Goal: Transaction & Acquisition: Download file/media

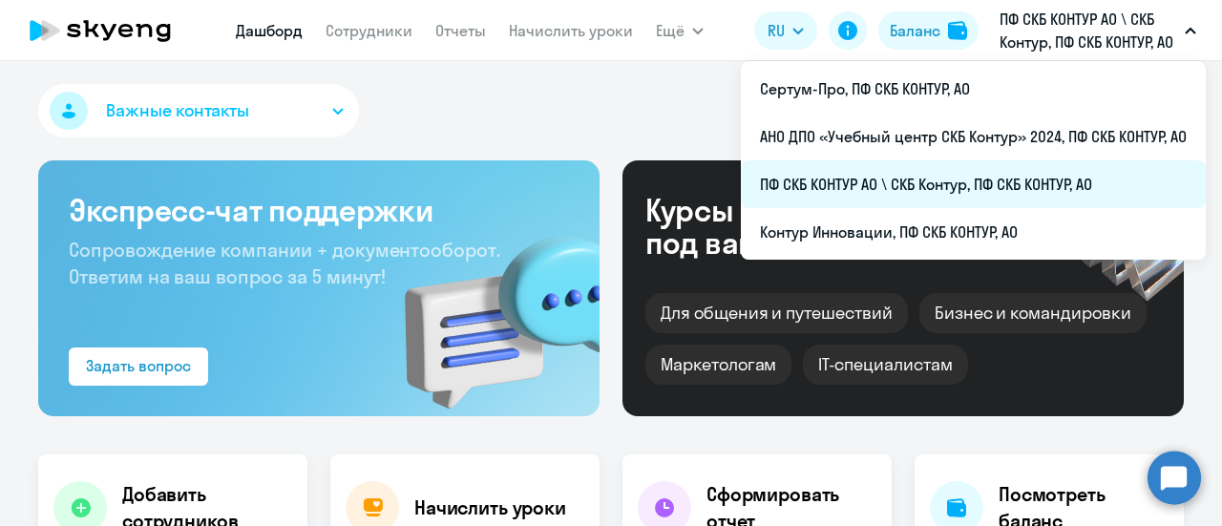
click at [822, 186] on li "ПФ СКБ КОНТУР АО \ СКБ Контур, ПФ СКБ КОНТУР, АО" at bounding box center [973, 184] width 465 height 48
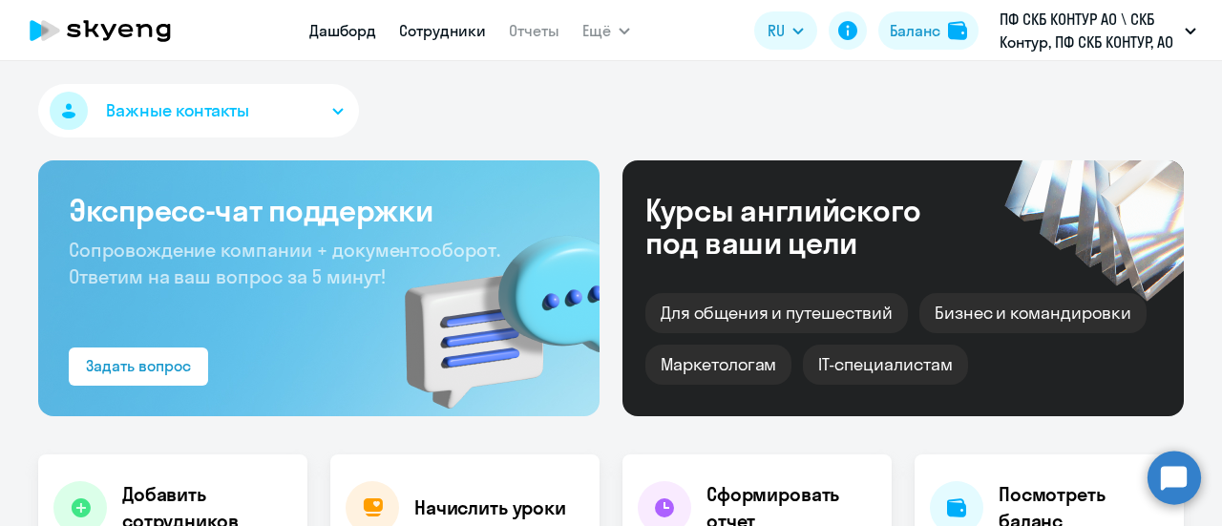
click at [456, 32] on link "Сотрудники" at bounding box center [442, 30] width 87 height 19
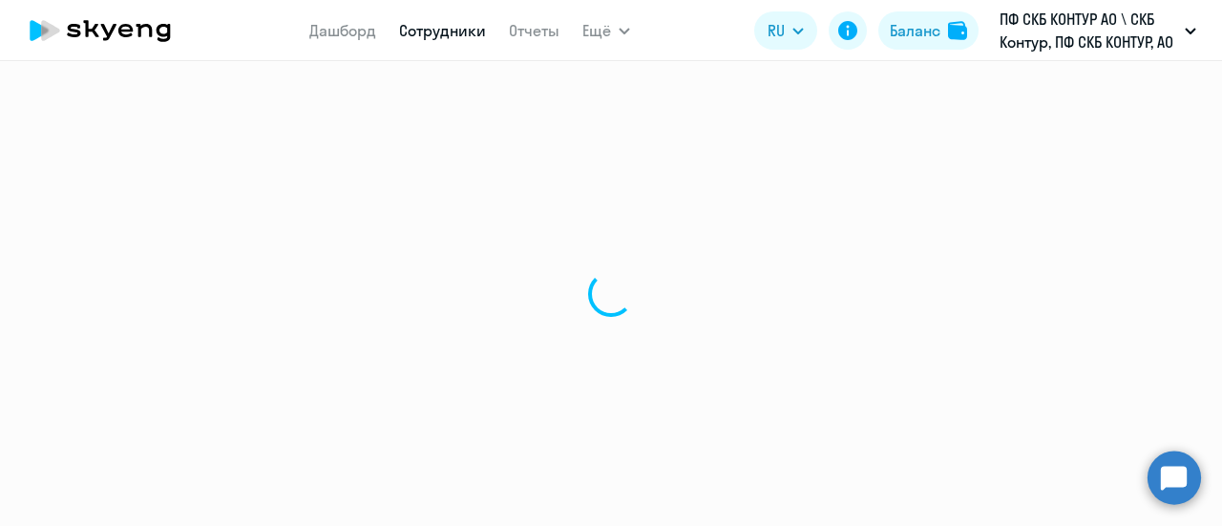
select select "30"
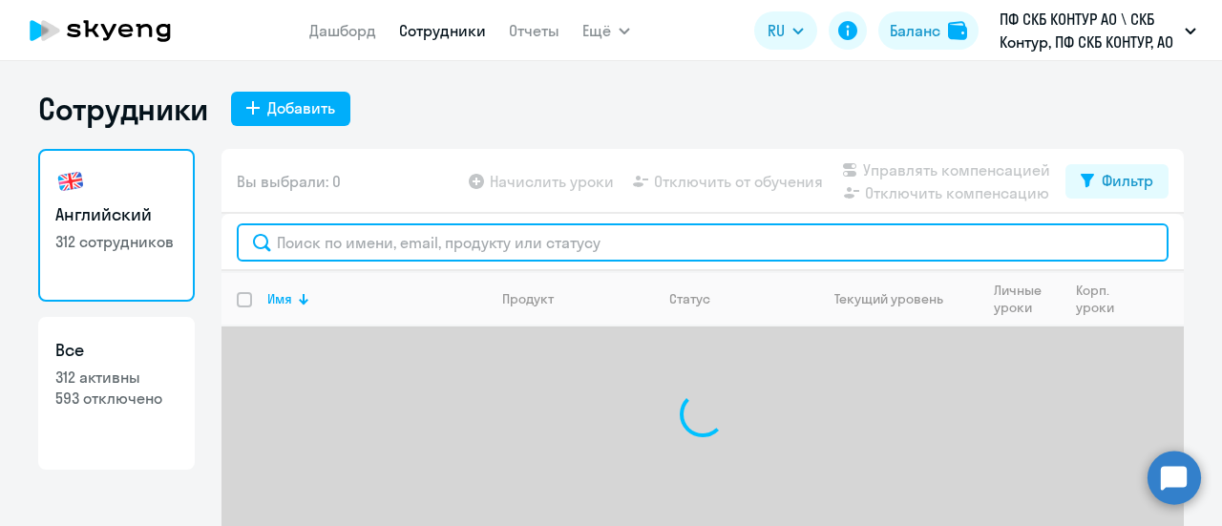
click at [340, 245] on input "text" at bounding box center [703, 242] width 932 height 38
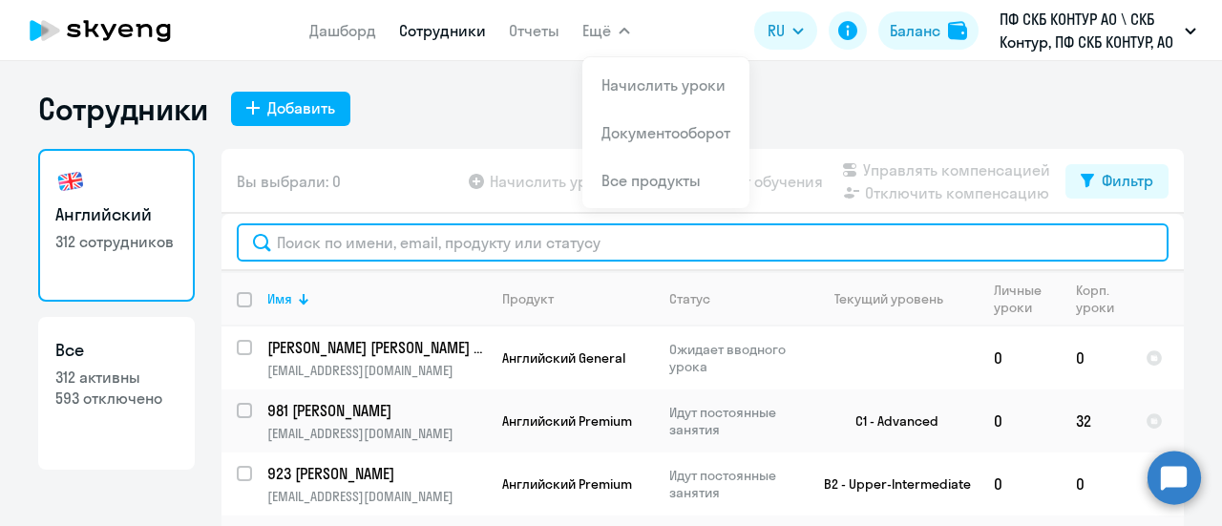
click at [282, 247] on input "text" at bounding box center [703, 242] width 932 height 38
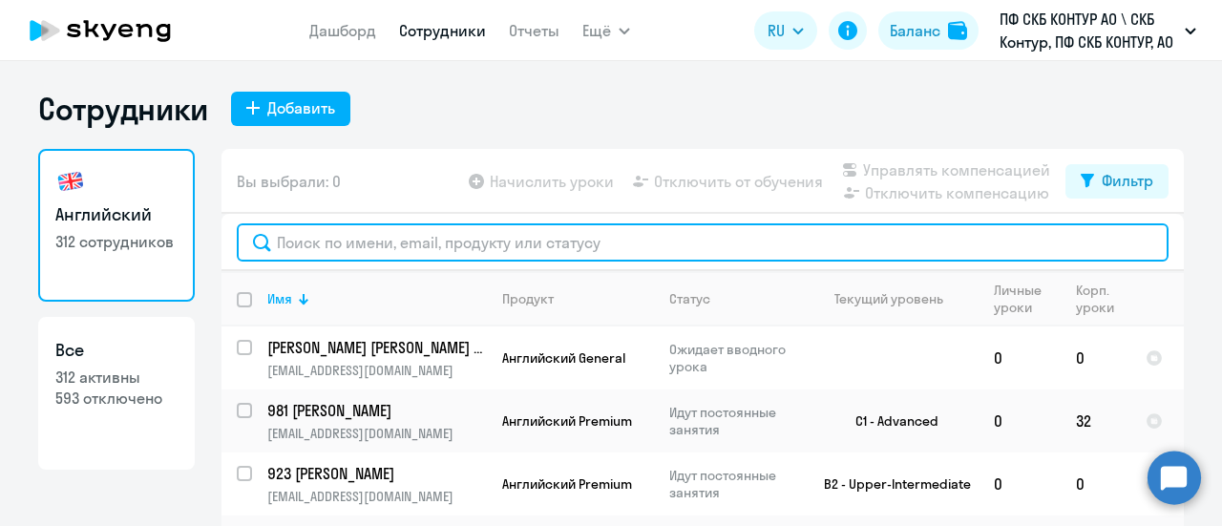
paste input "46075"
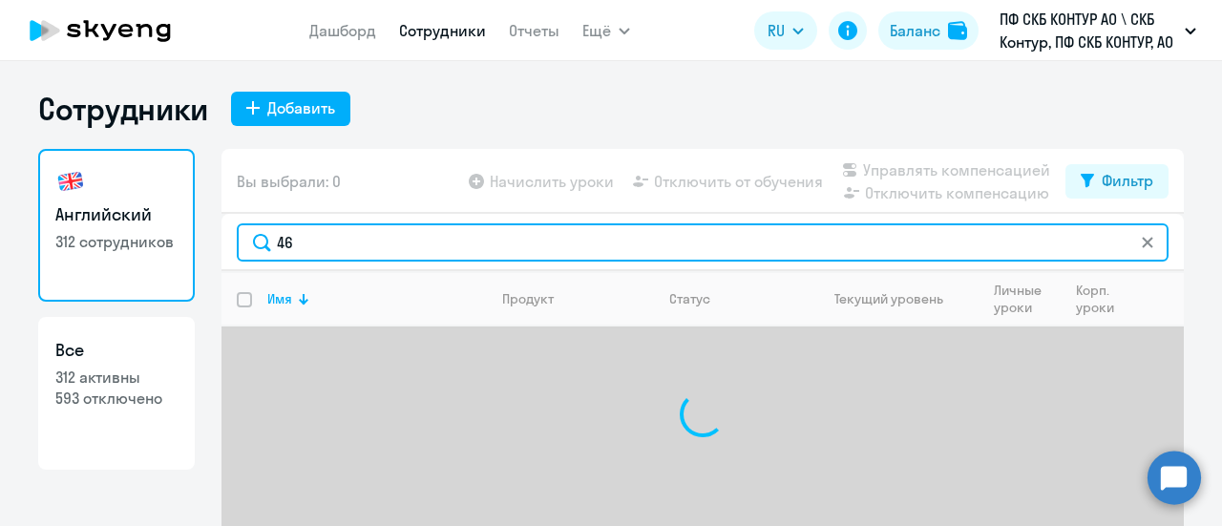
type input "4"
type input "A"
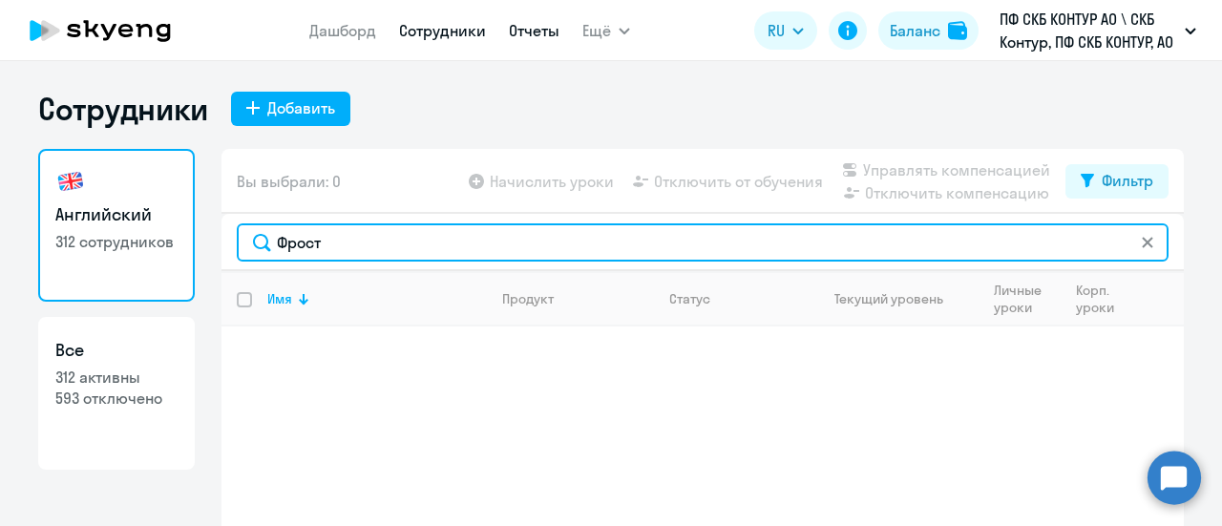
type input "Фрост"
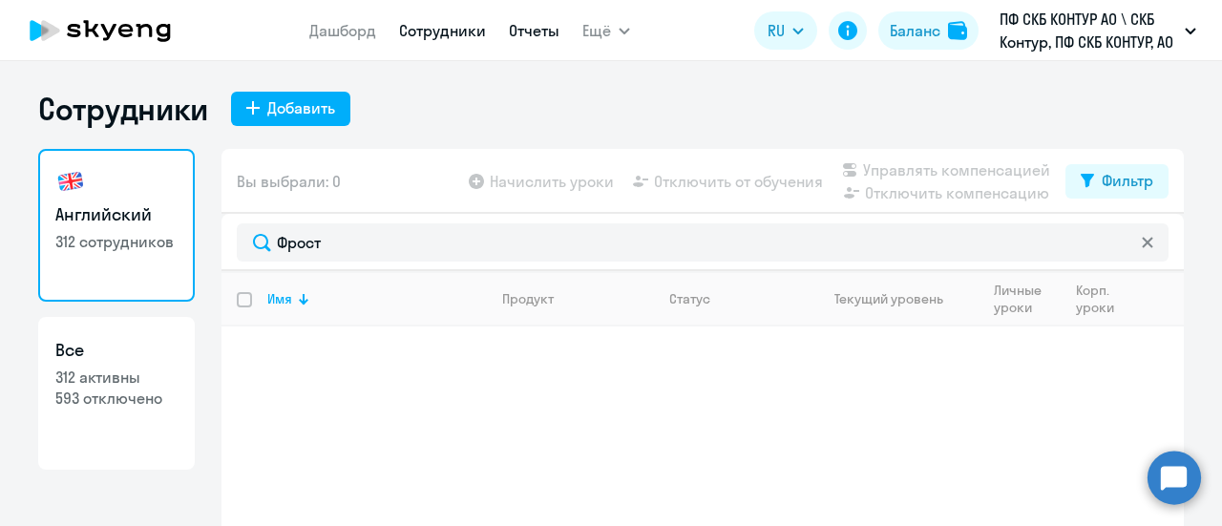
click at [552, 31] on link "Отчеты" at bounding box center [534, 30] width 51 height 19
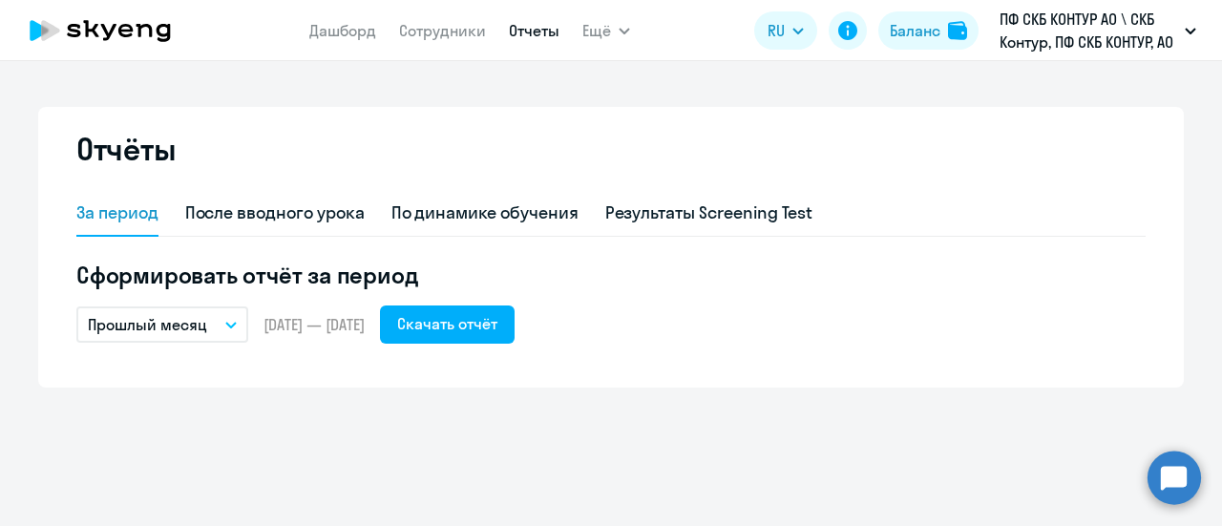
click at [222, 324] on button "Прошлый месяц" at bounding box center [162, 324] width 172 height 36
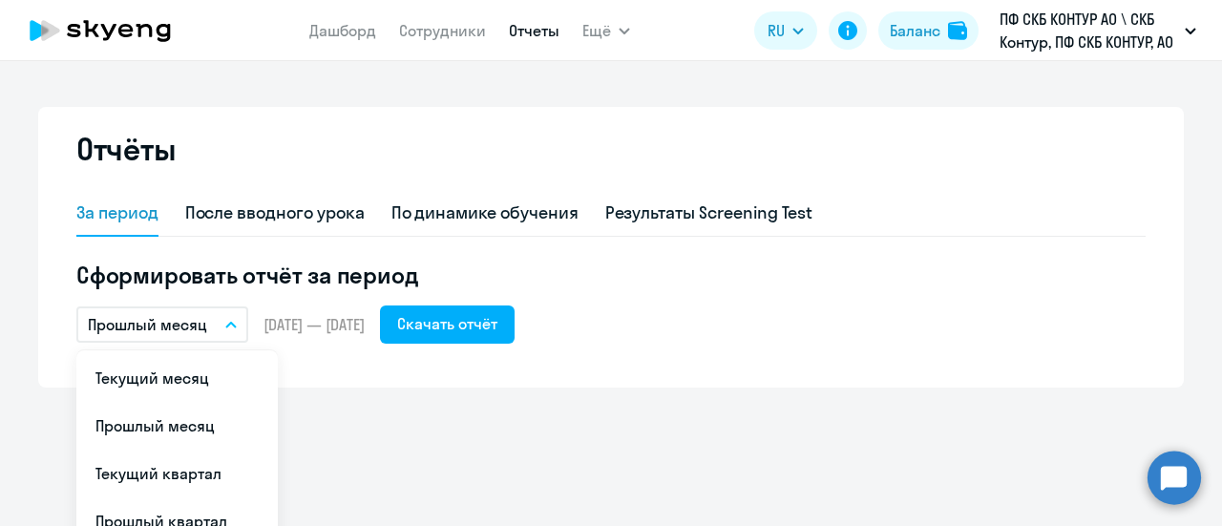
click at [190, 379] on li "Текущий месяц" at bounding box center [176, 378] width 201 height 48
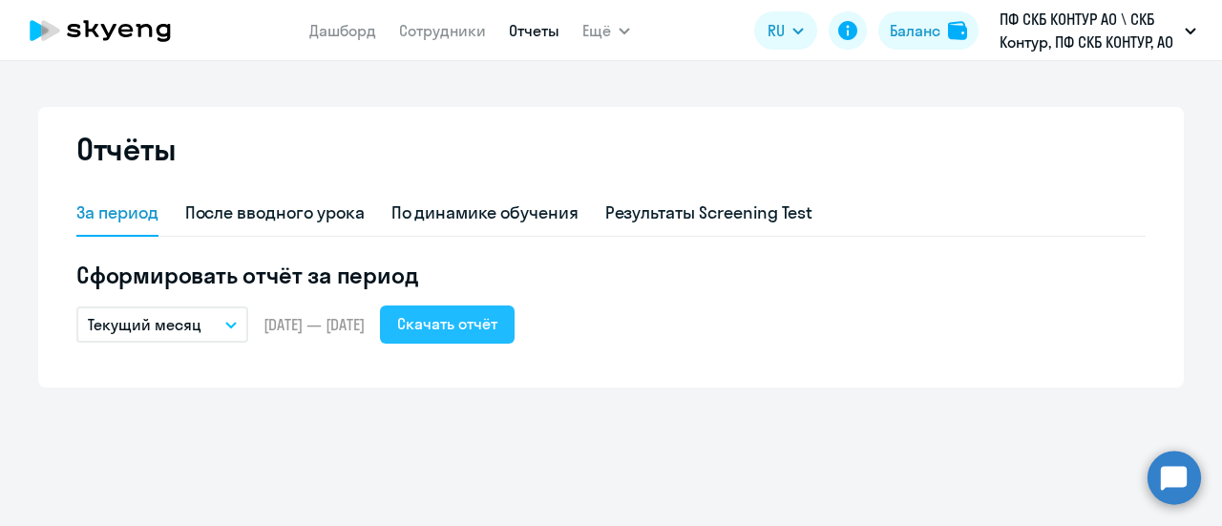
click at [493, 328] on div "Скачать отчёт" at bounding box center [447, 323] width 100 height 23
click at [497, 325] on div "Скачать отчёт" at bounding box center [447, 323] width 100 height 23
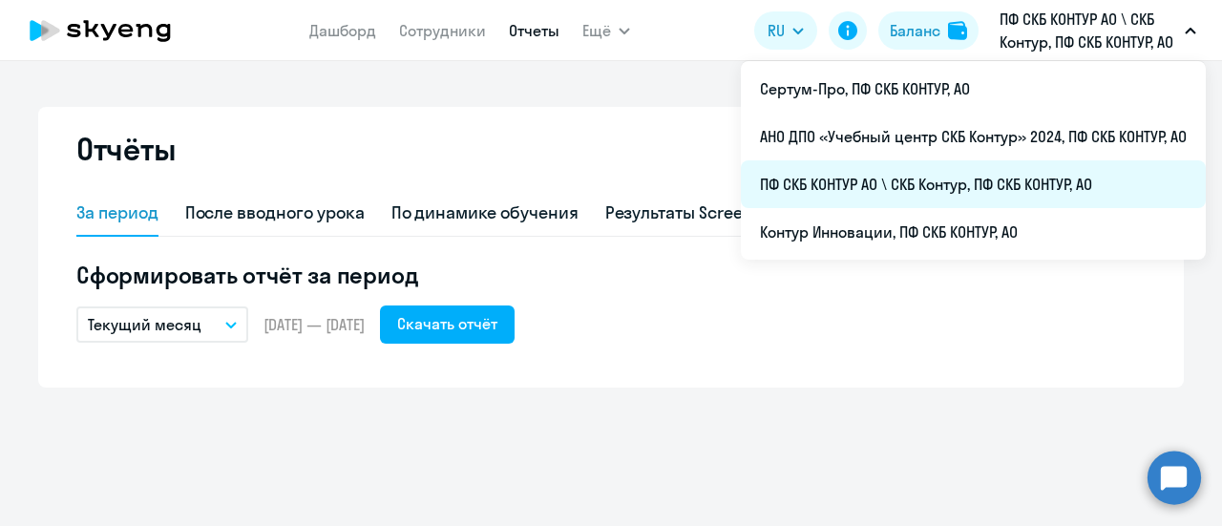
click at [804, 192] on li "ПФ СКБ КОНТУР АО \ СКБ Контур, ПФ СКБ КОНТУР, АО" at bounding box center [973, 184] width 465 height 48
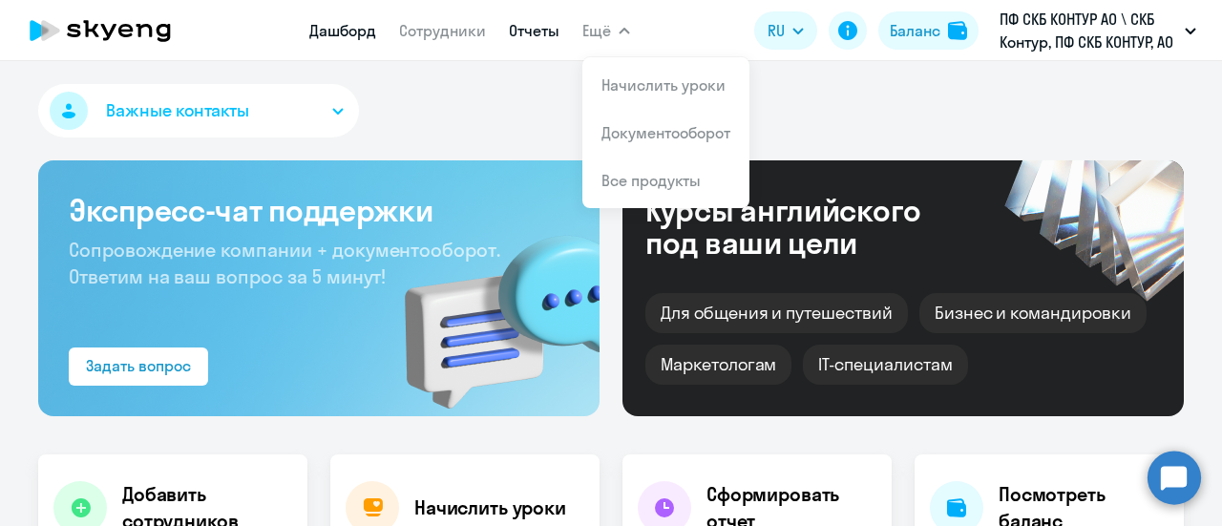
click at [540, 31] on link "Отчеты" at bounding box center [534, 30] width 51 height 19
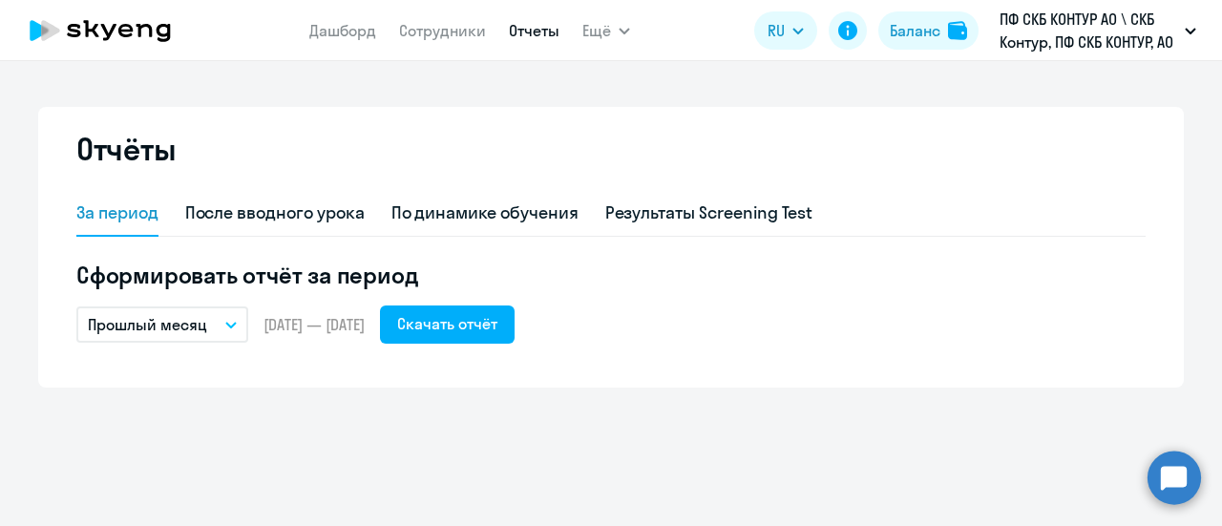
click at [233, 331] on button "Прошлый месяц" at bounding box center [162, 324] width 172 height 36
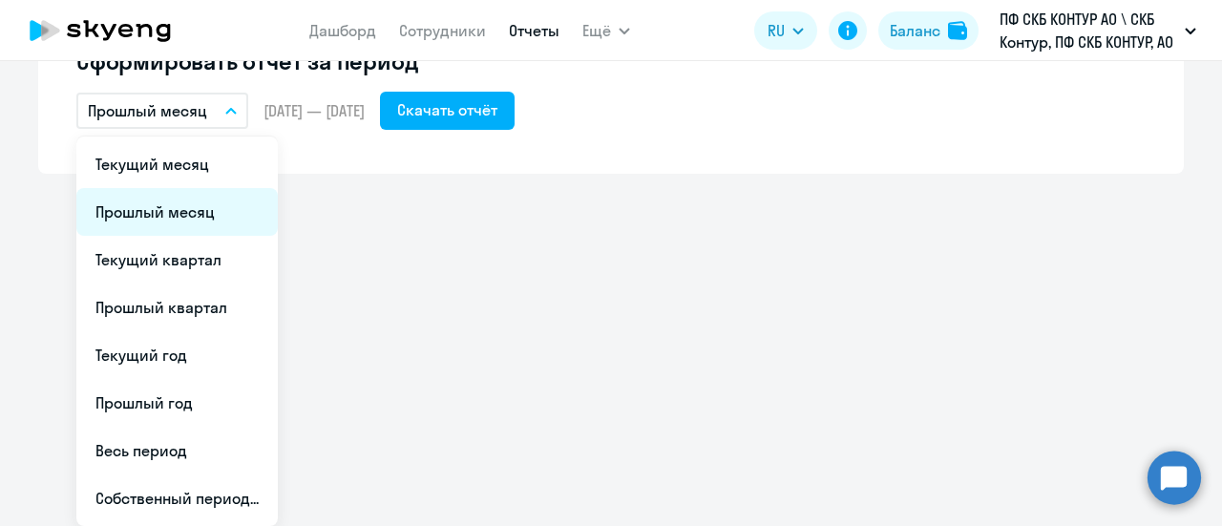
scroll to position [118, 0]
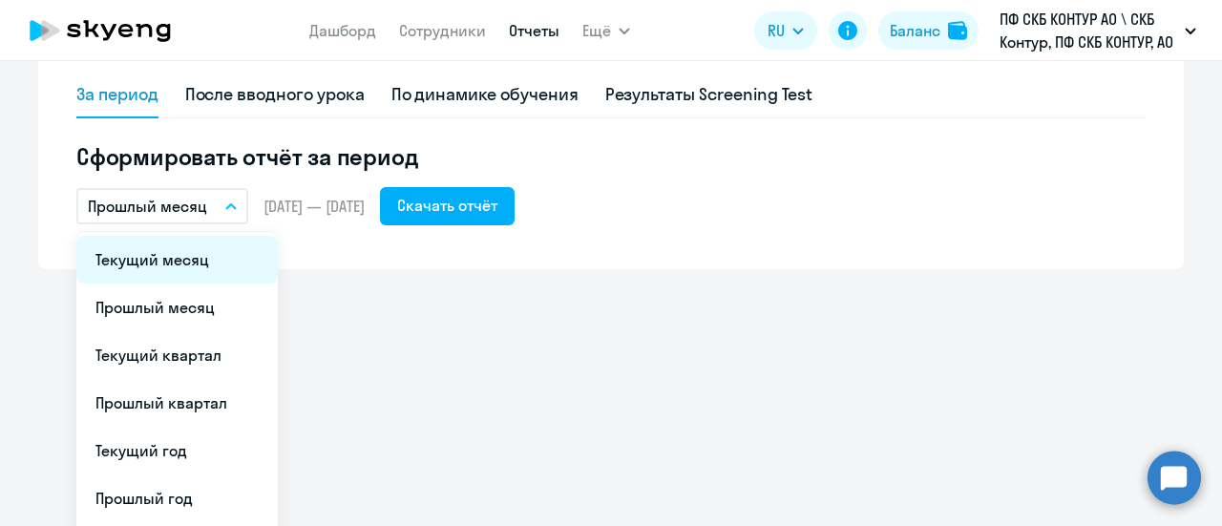
click at [168, 263] on li "Текущий месяц" at bounding box center [176, 260] width 201 height 48
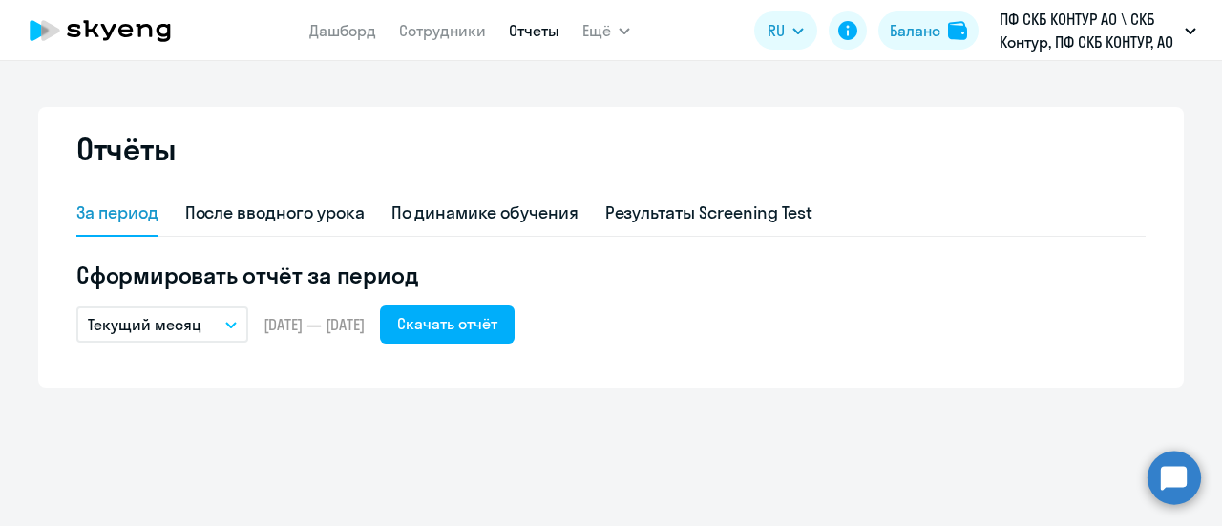
scroll to position [0, 0]
click at [490, 325] on div "Скачать отчёт" at bounding box center [447, 323] width 100 height 23
